Goal: Information Seeking & Learning: Learn about a topic

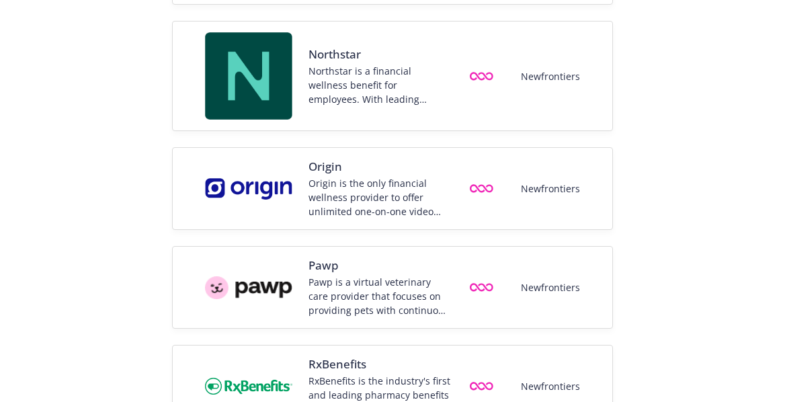
scroll to position [1721, 0]
click at [387, 283] on div "Pawp is a virtual veterinary care provider that focuses on providing pets with …" at bounding box center [379, 295] width 143 height 42
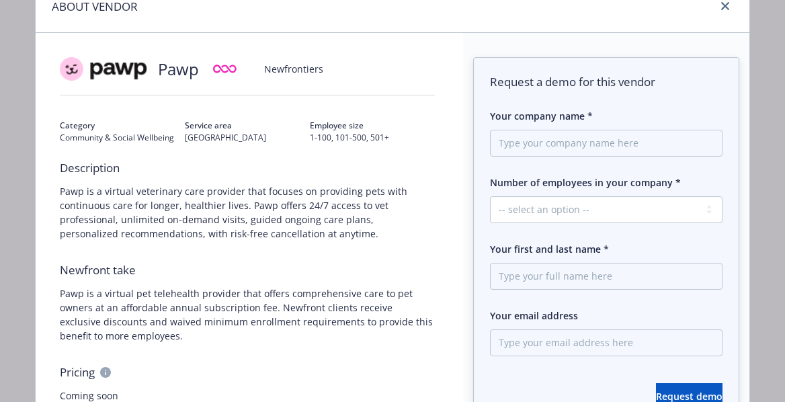
scroll to position [0, 0]
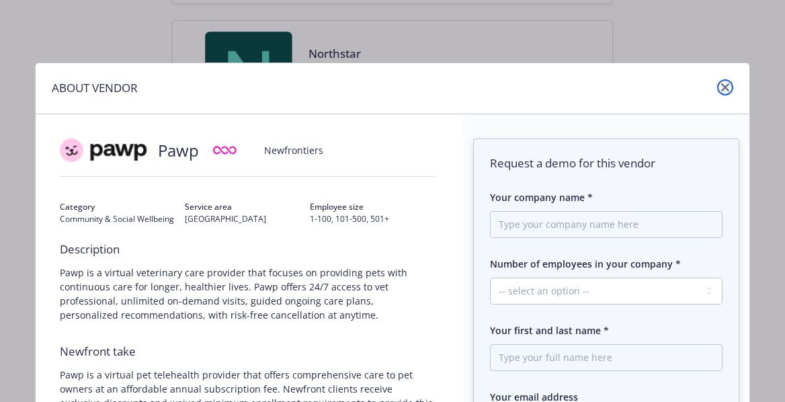
click at [726, 89] on icon "close" at bounding box center [726, 87] width 8 height 8
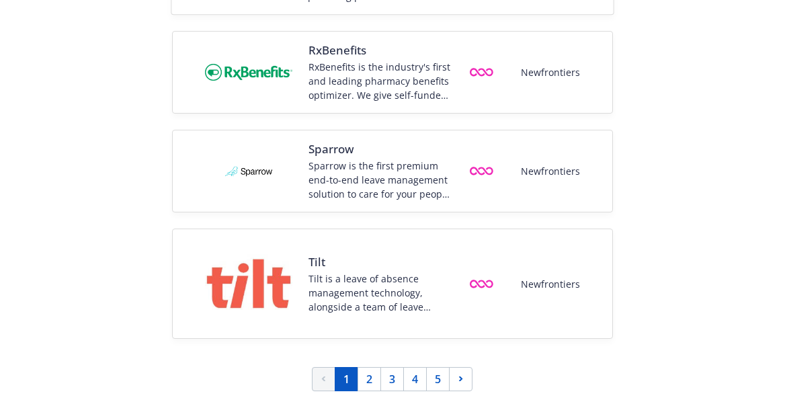
scroll to position [2036, 0]
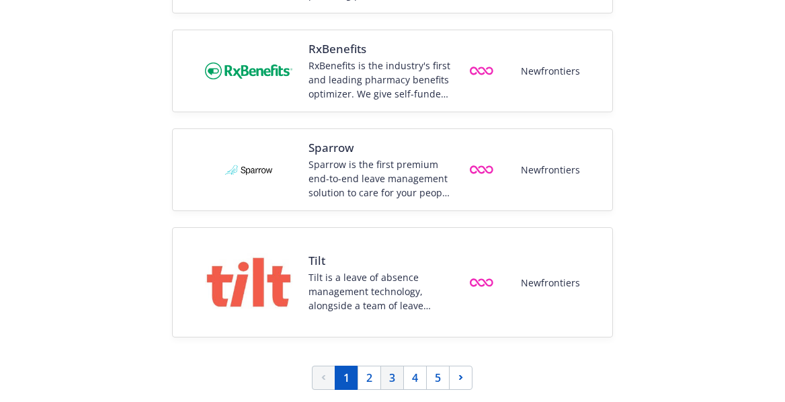
click at [391, 374] on link "3" at bounding box center [393, 378] width 24 height 24
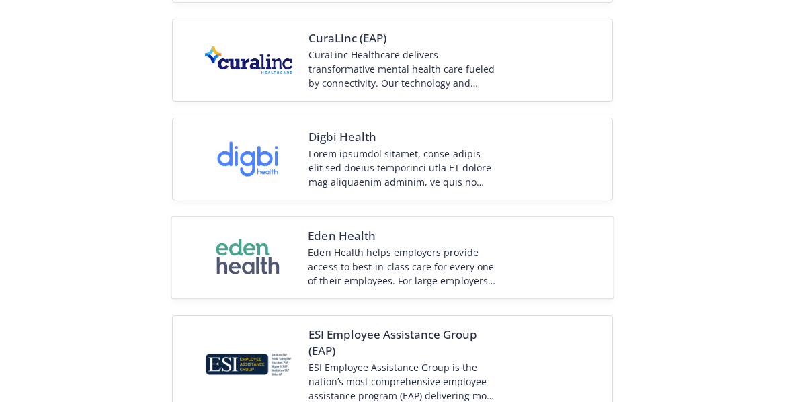
scroll to position [377, 0]
